Goal: Information Seeking & Learning: Learn about a topic

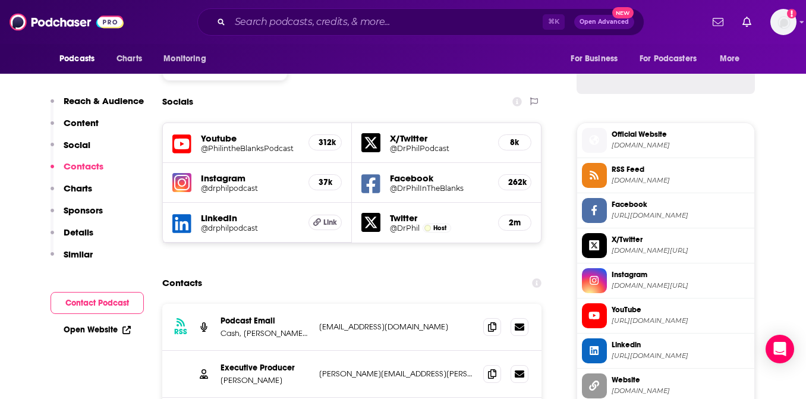
scroll to position [1001, 0]
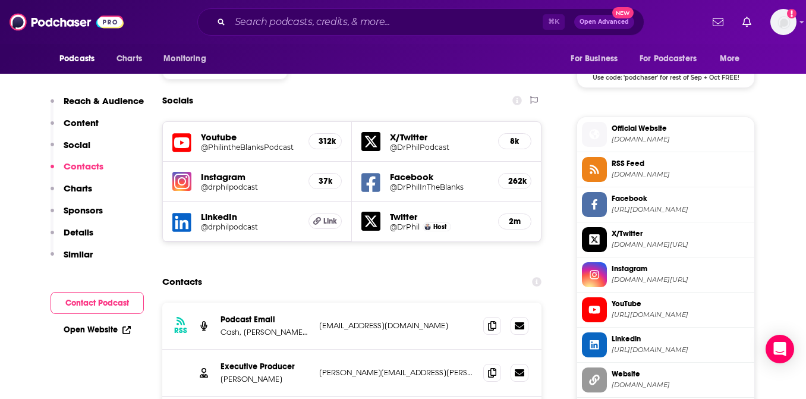
click at [639, 309] on span "YouTube" at bounding box center [681, 303] width 138 height 11
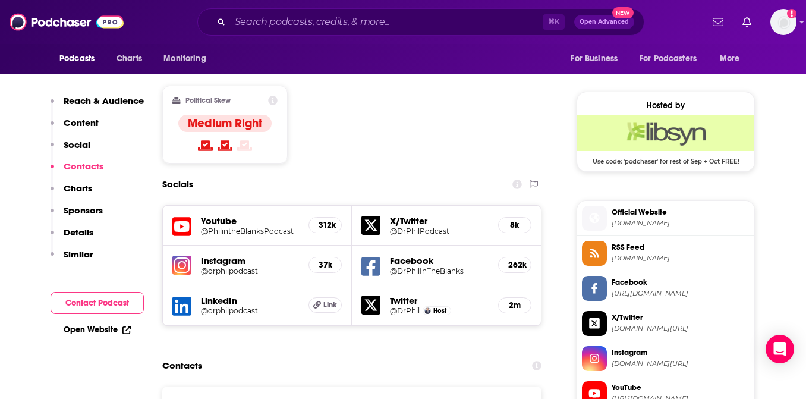
scroll to position [917, 0]
click at [251, 227] on h5 "@PhilintheBlanksPodcast" at bounding box center [250, 231] width 98 height 9
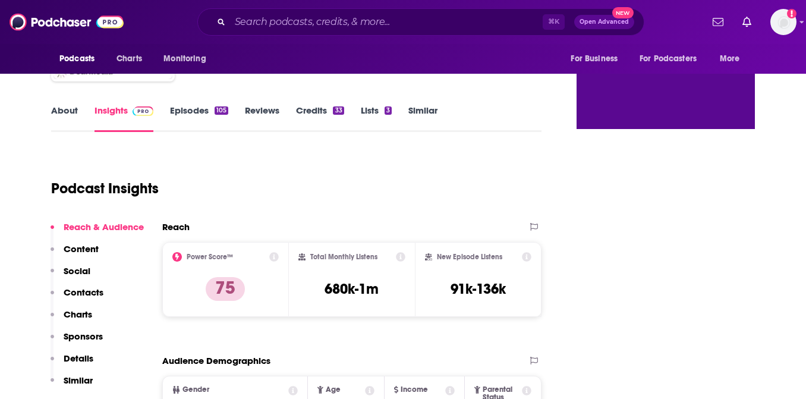
scroll to position [123, 0]
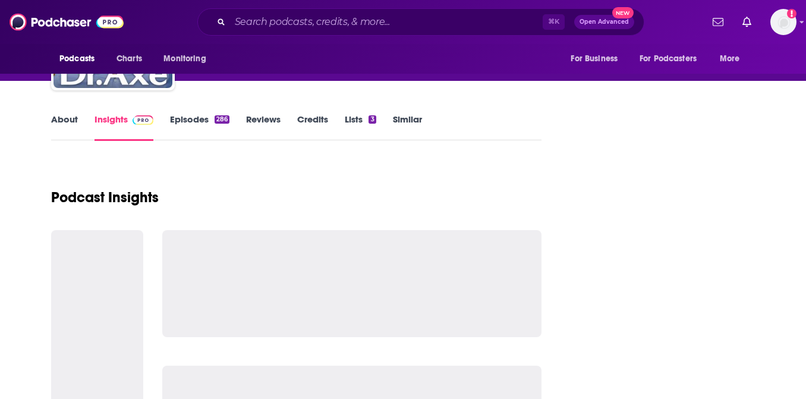
scroll to position [249, 0]
